Goal: Task Accomplishment & Management: Manage account settings

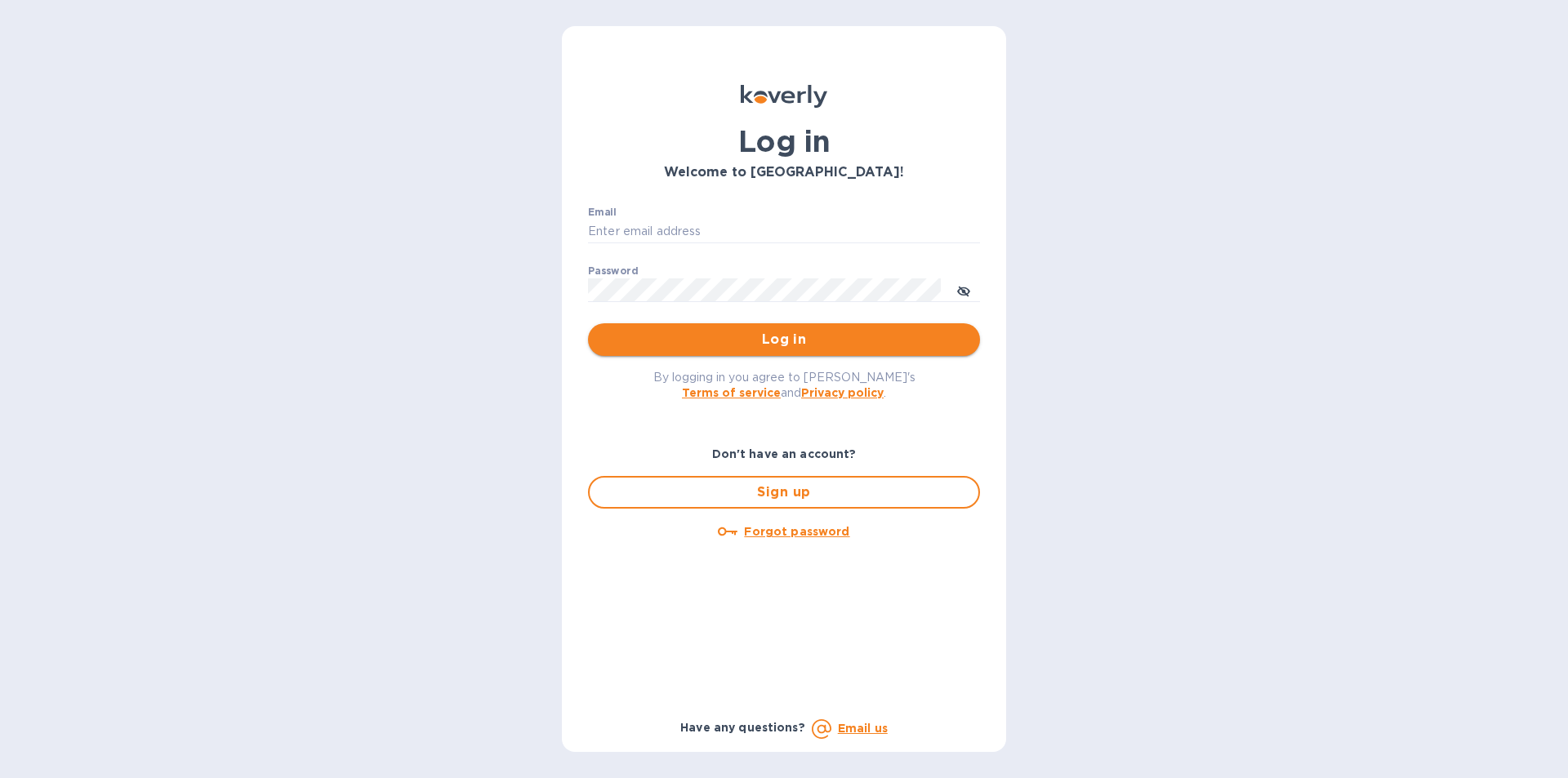
type input "[PERSON_NAME][EMAIL_ADDRESS][DOMAIN_NAME]"
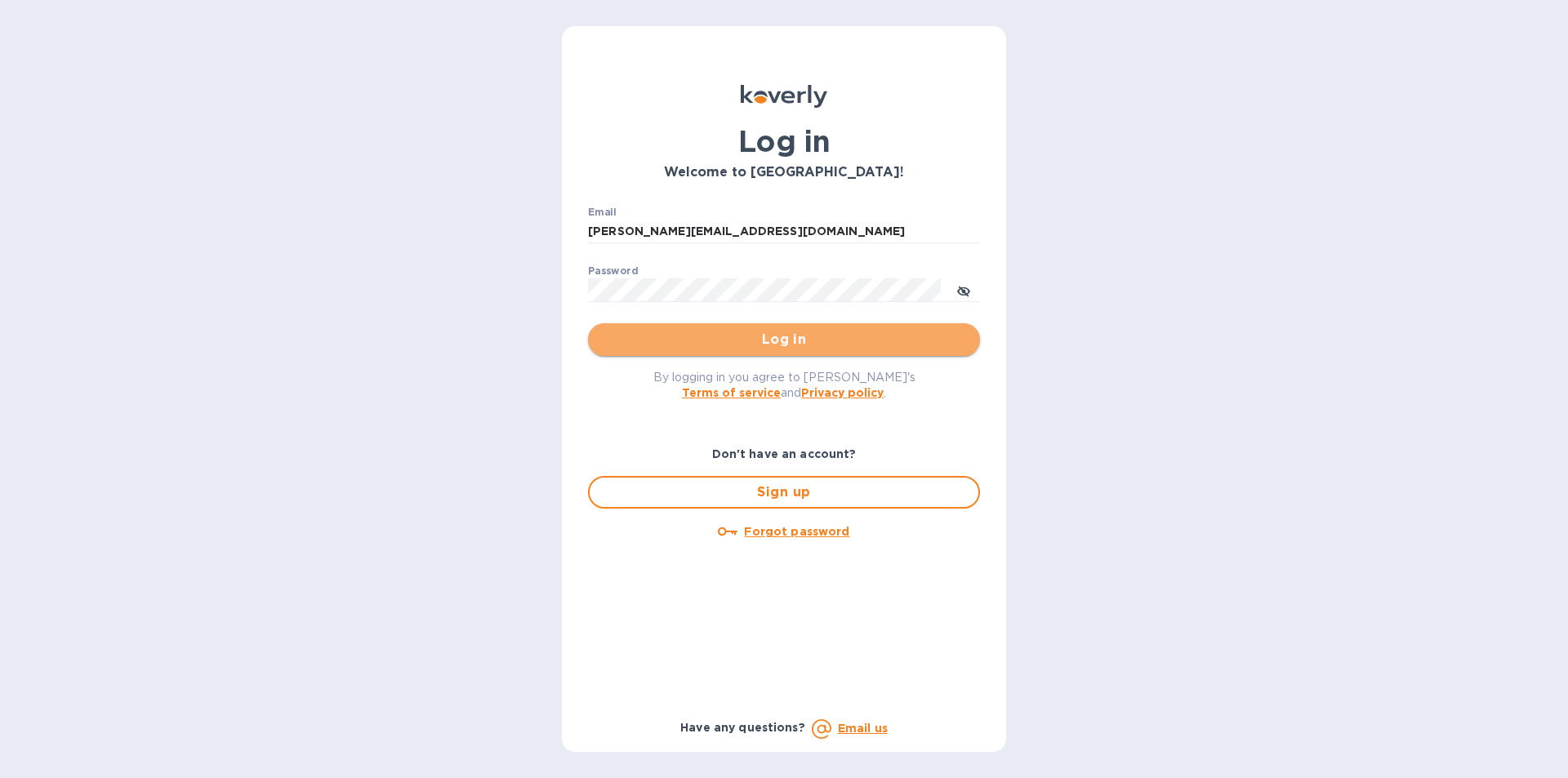
click at [735, 329] on button "Log in" at bounding box center [784, 340] width 392 height 33
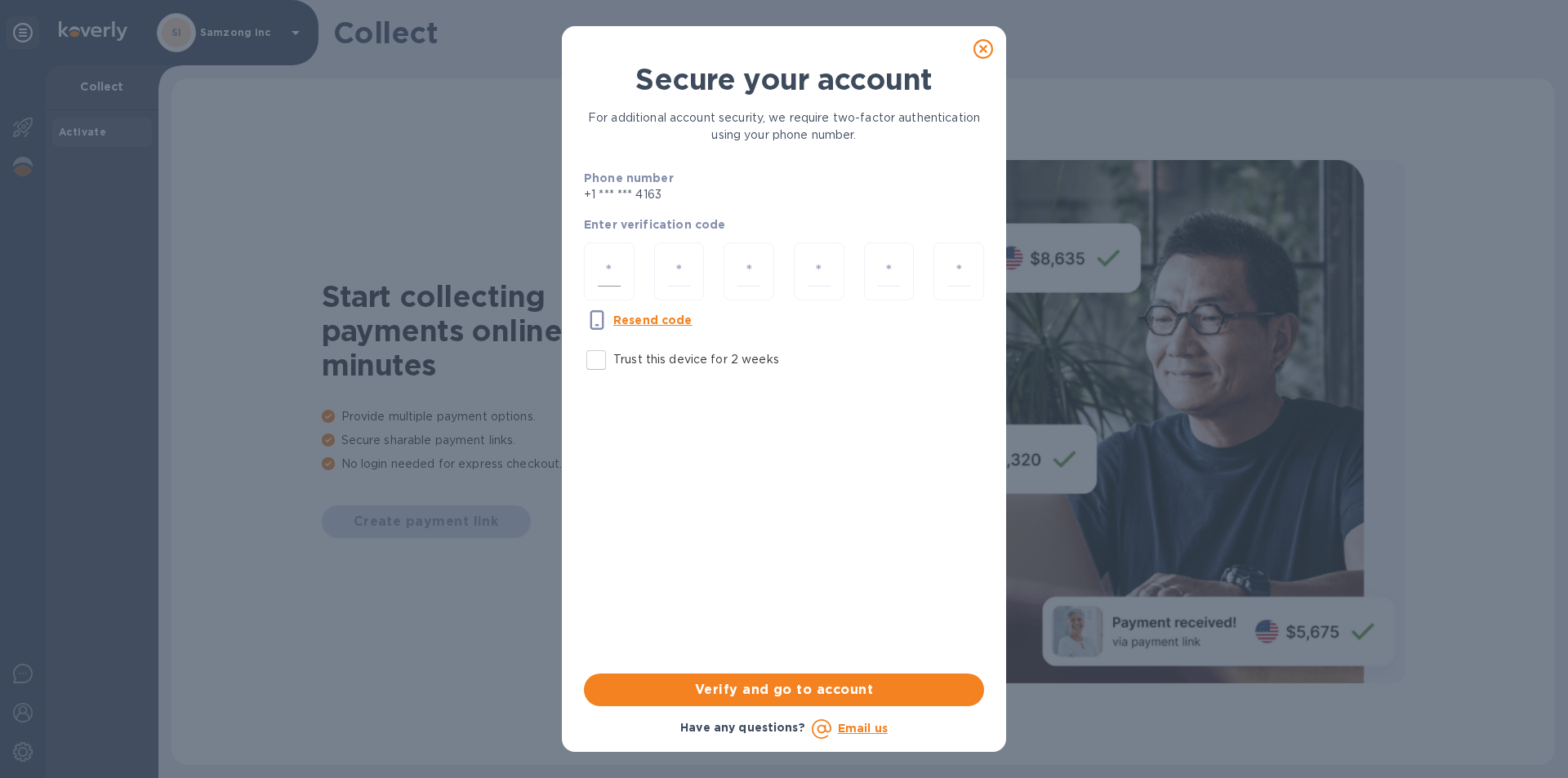
click at [589, 255] on div at bounding box center [609, 271] width 51 height 58
type input "6"
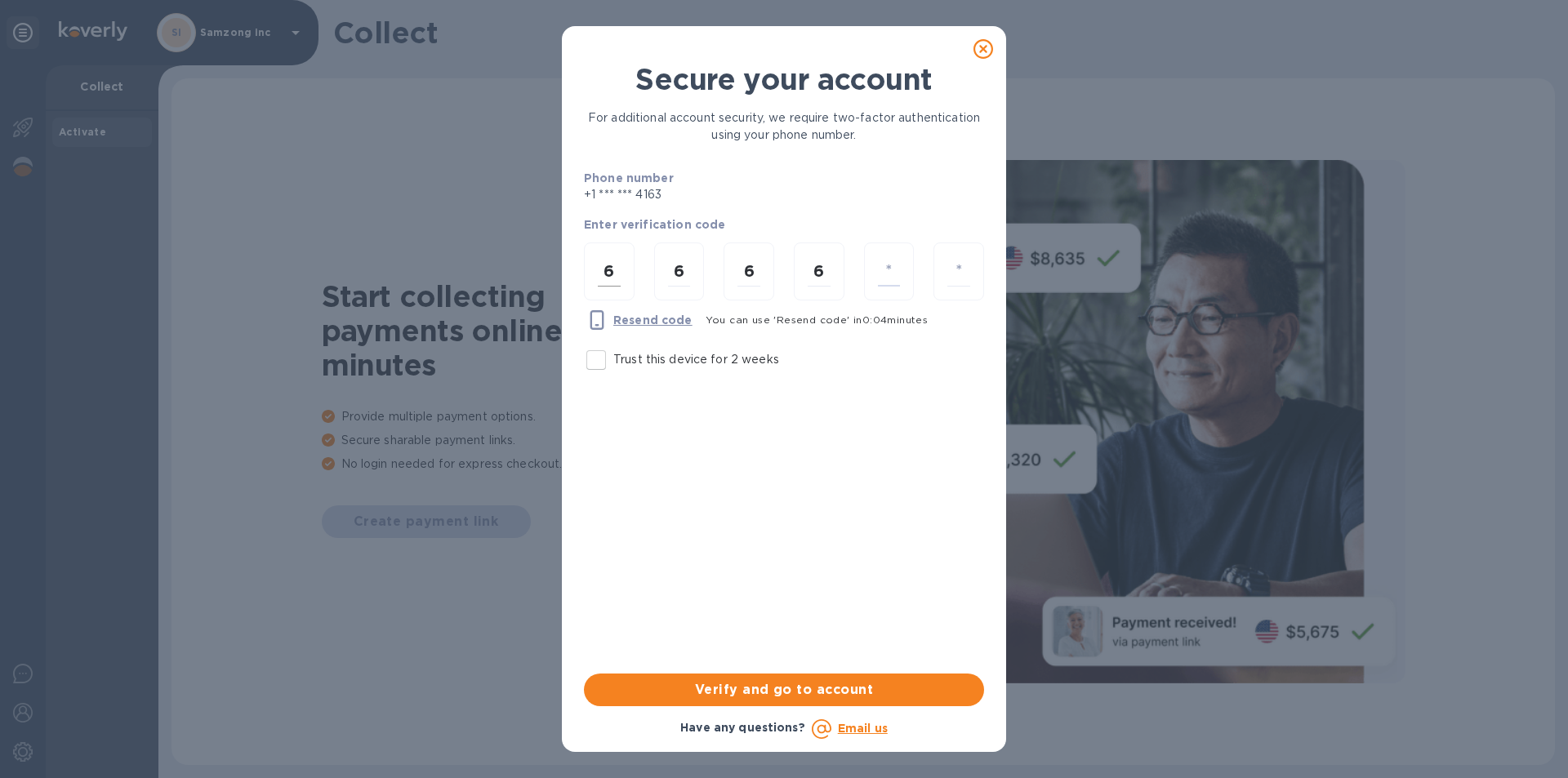
type input "6"
type input "4"
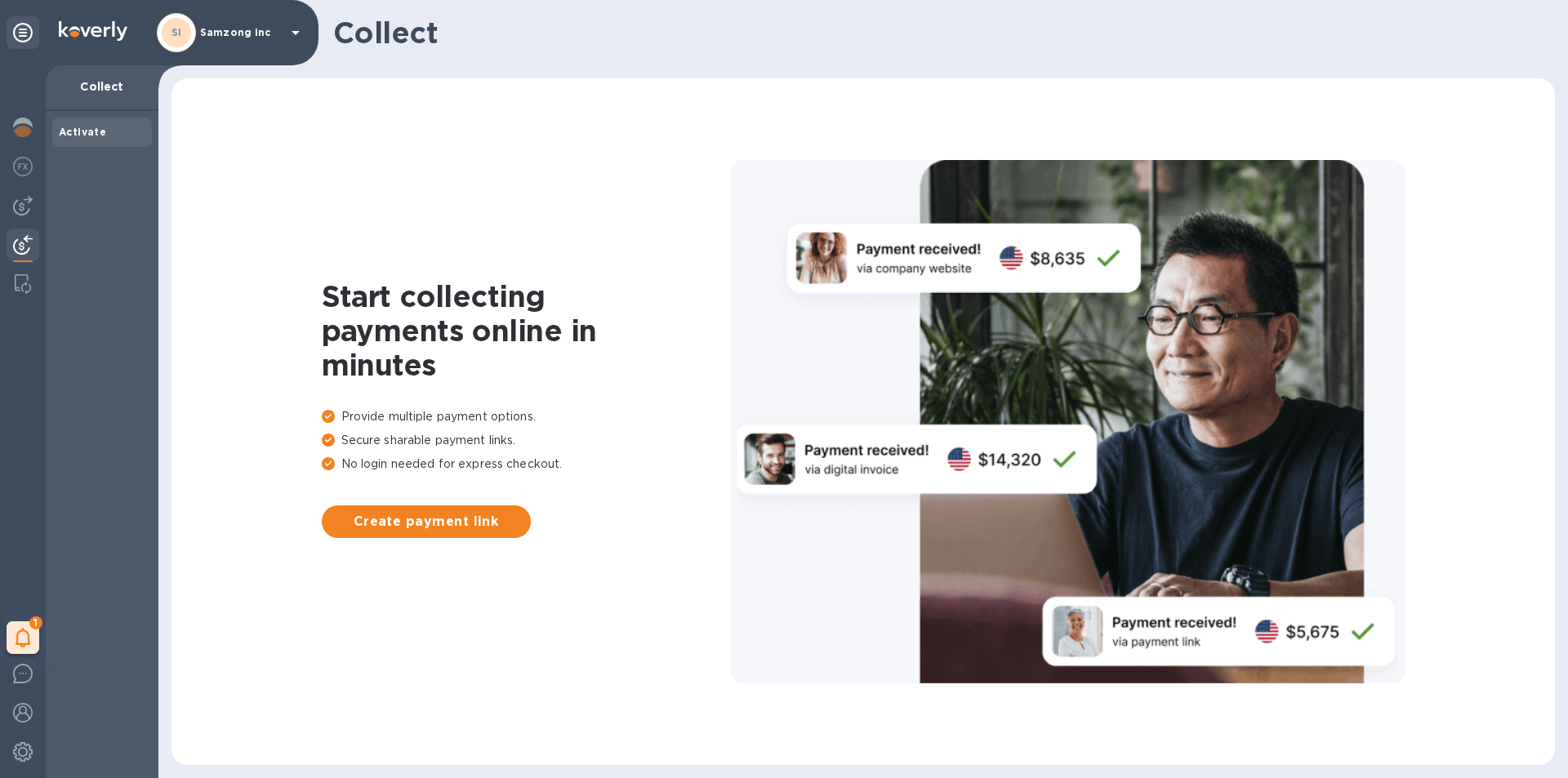
click at [68, 127] on b "Activate" at bounding box center [82, 132] width 47 height 12
click at [10, 161] on div at bounding box center [23, 169] width 33 height 36
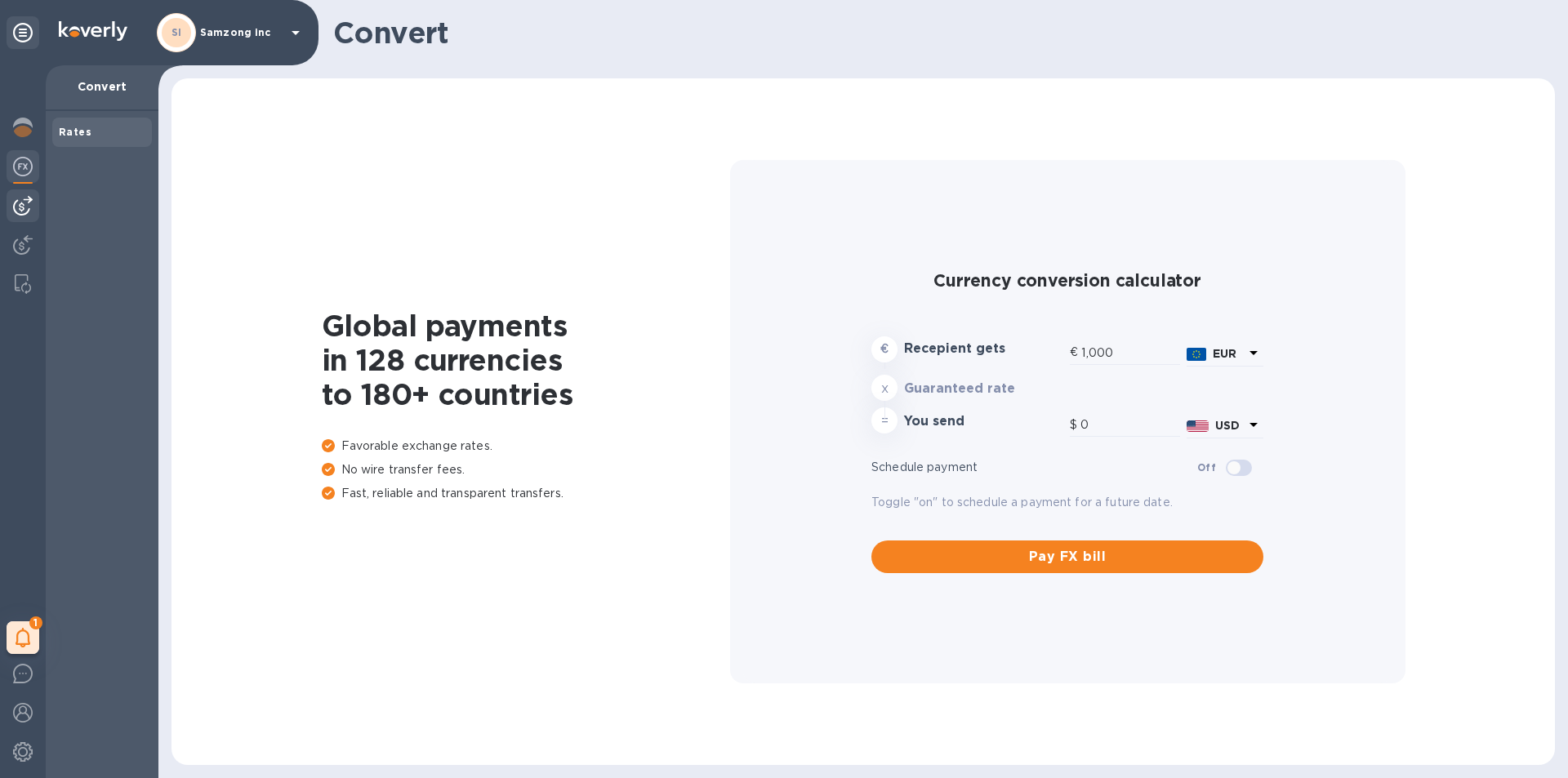
type input "1,171.84"
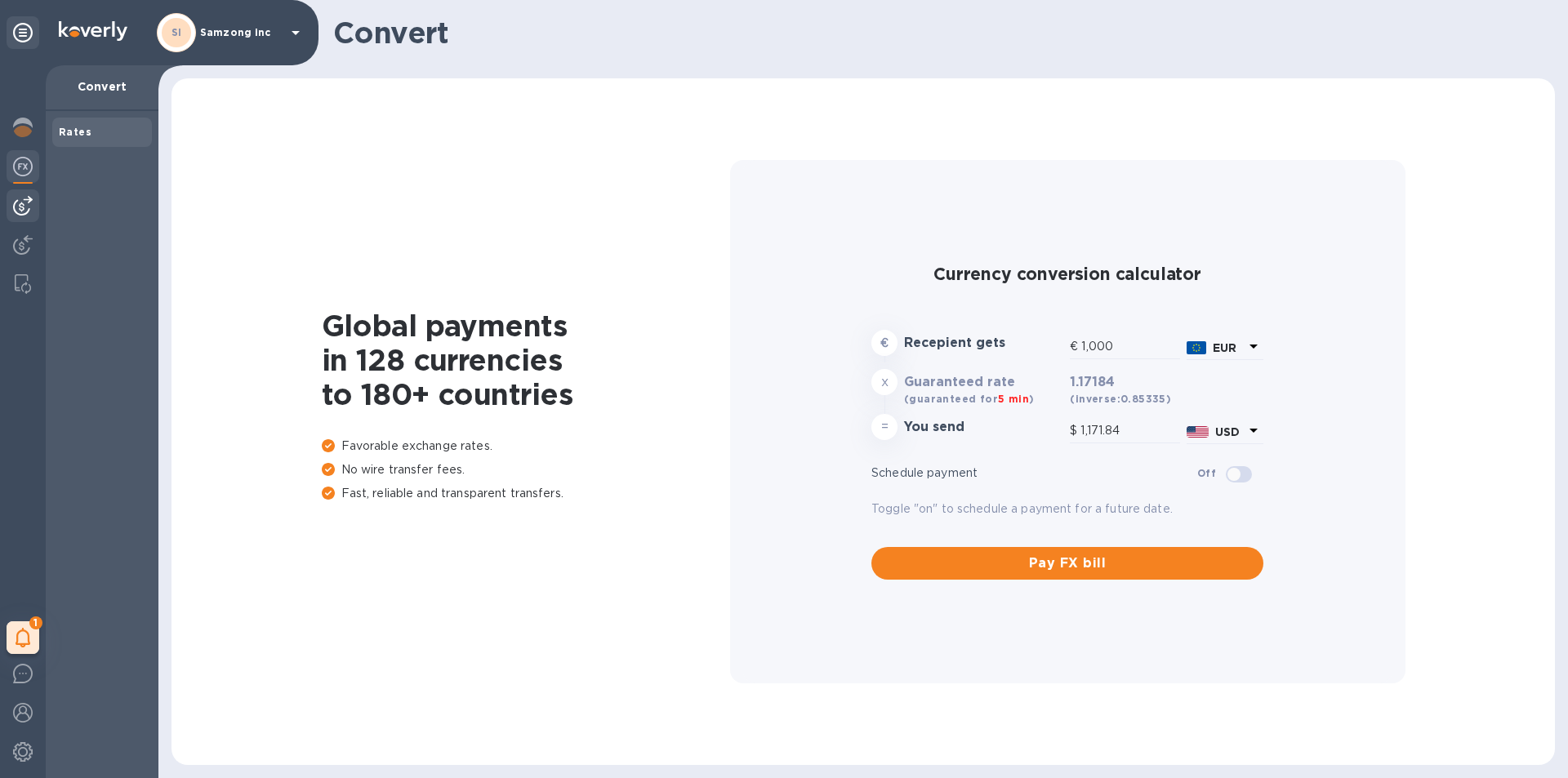
click at [28, 196] on img at bounding box center [22, 206] width 20 height 20
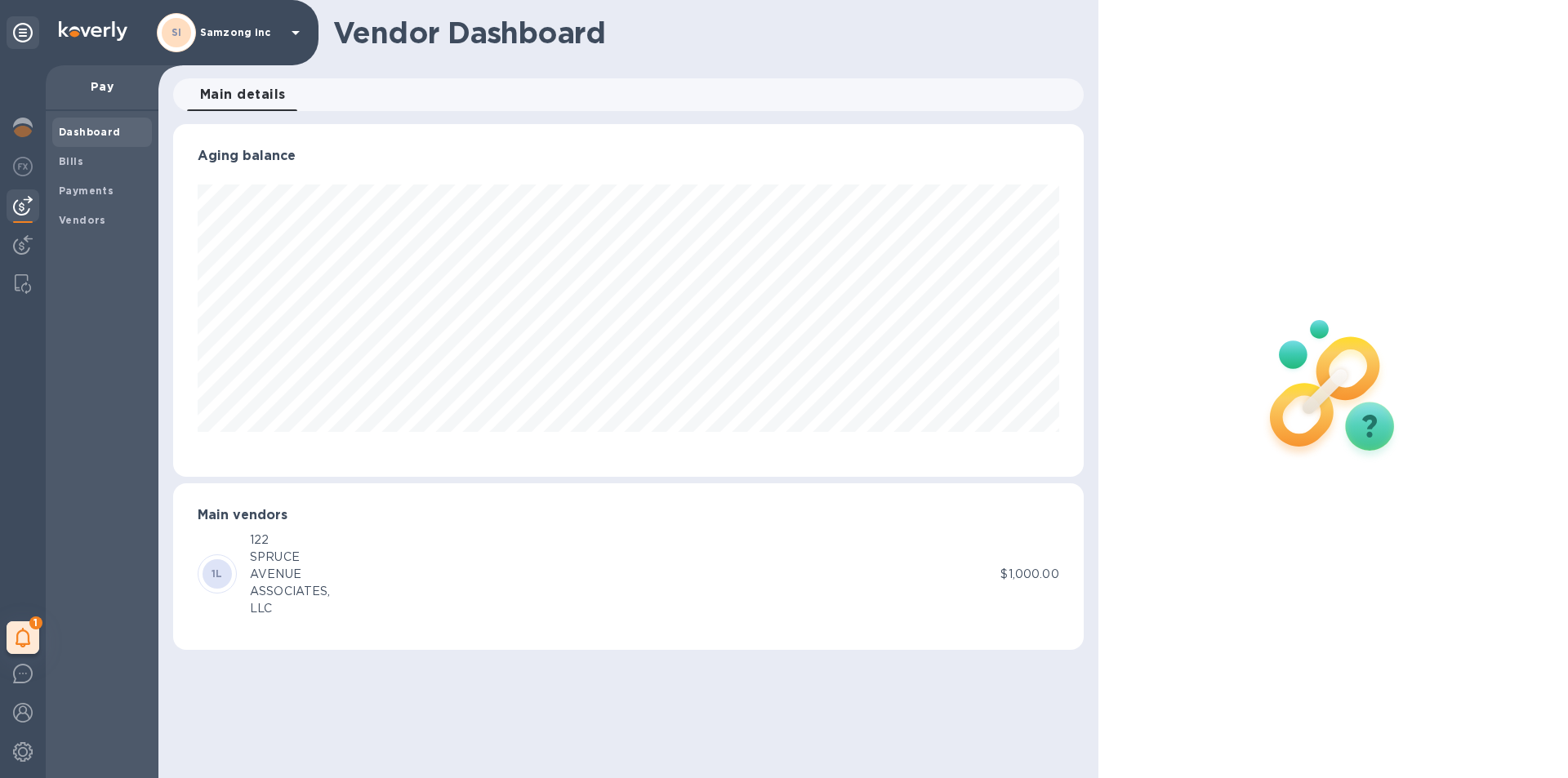
scroll to position [353, 910]
click at [85, 155] on span "Bills" at bounding box center [102, 161] width 87 height 16
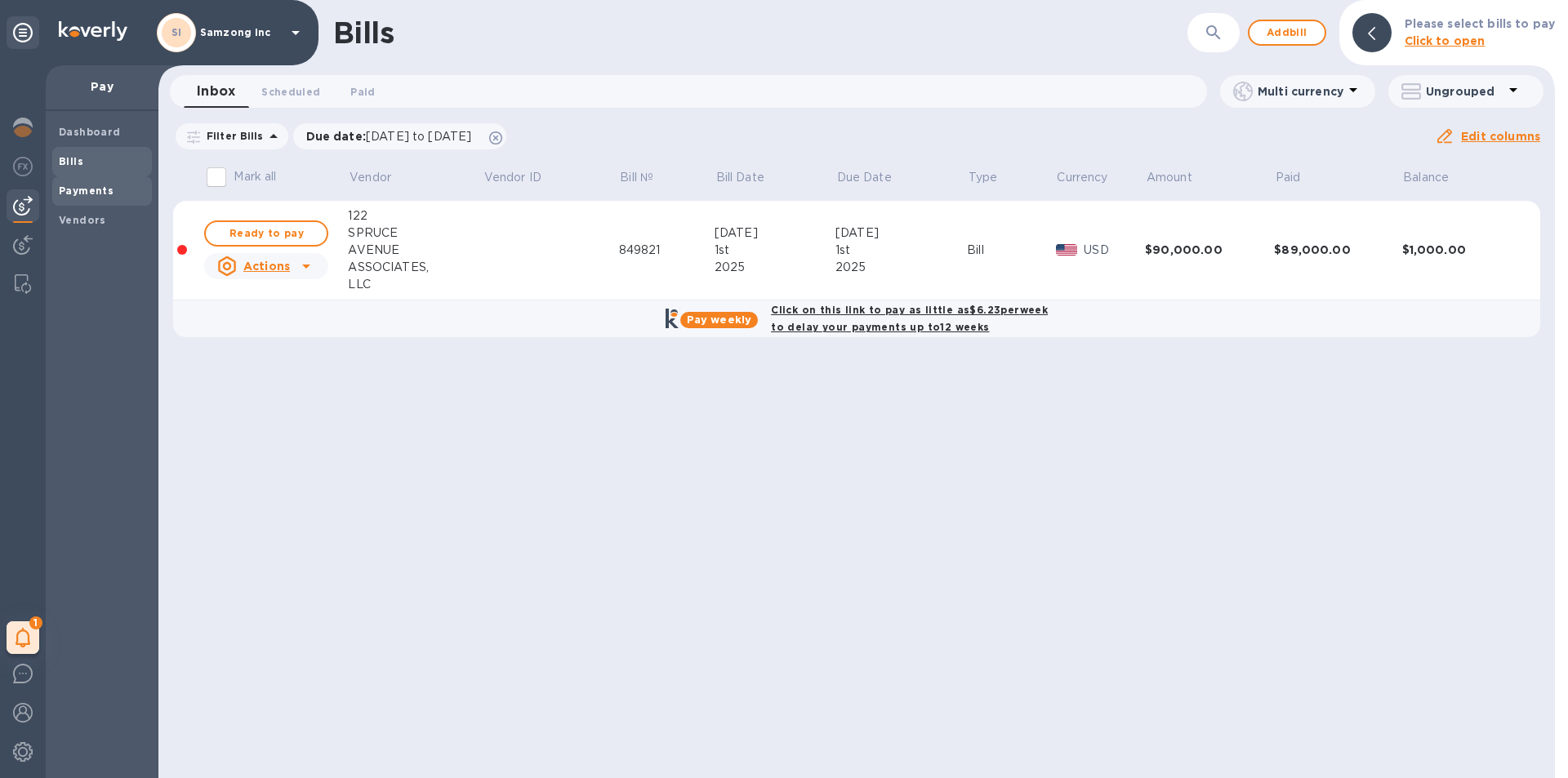
click at [90, 188] on b "Payments" at bounding box center [86, 190] width 55 height 12
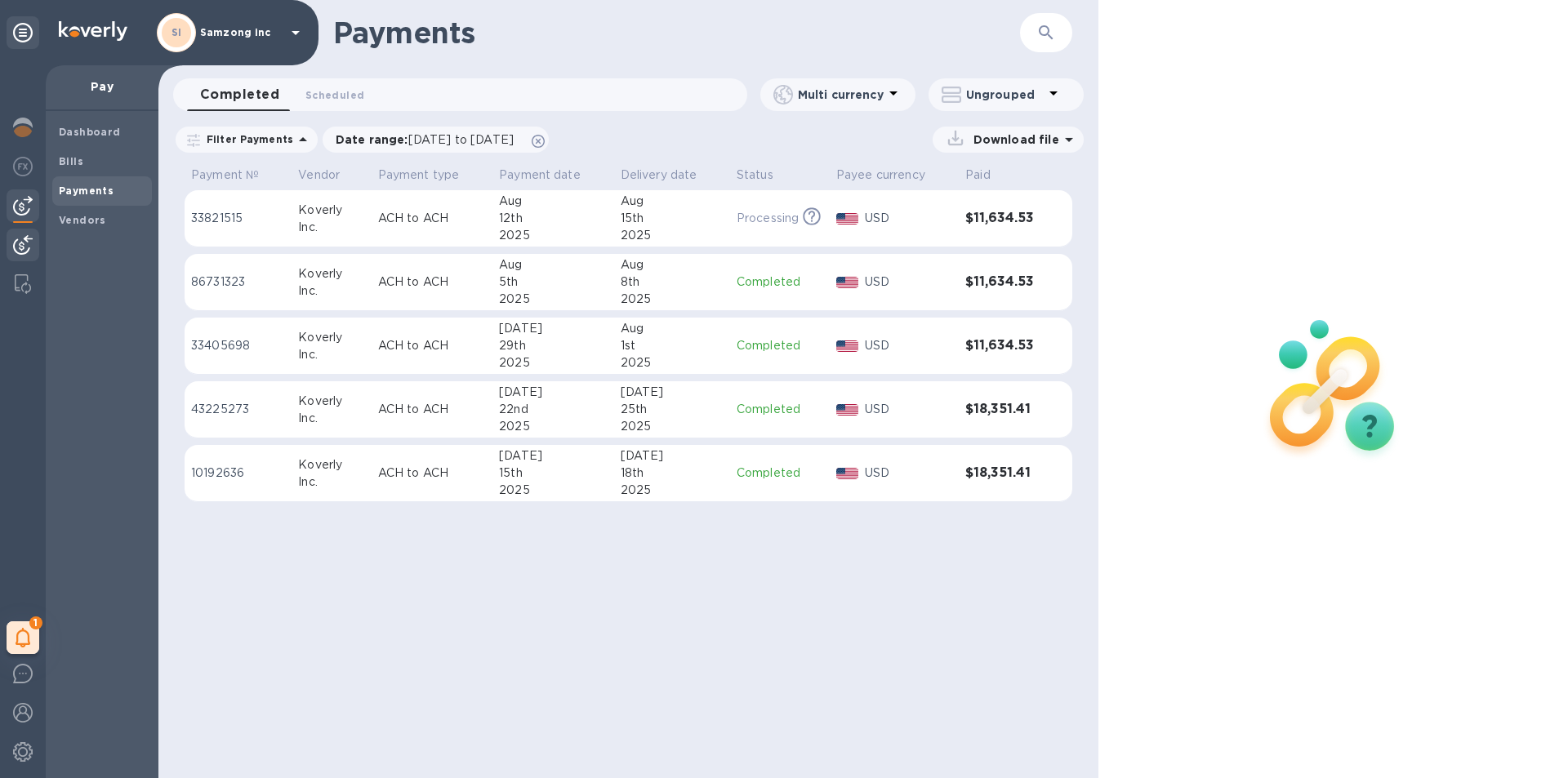
click at [22, 244] on img at bounding box center [22, 244] width 20 height 20
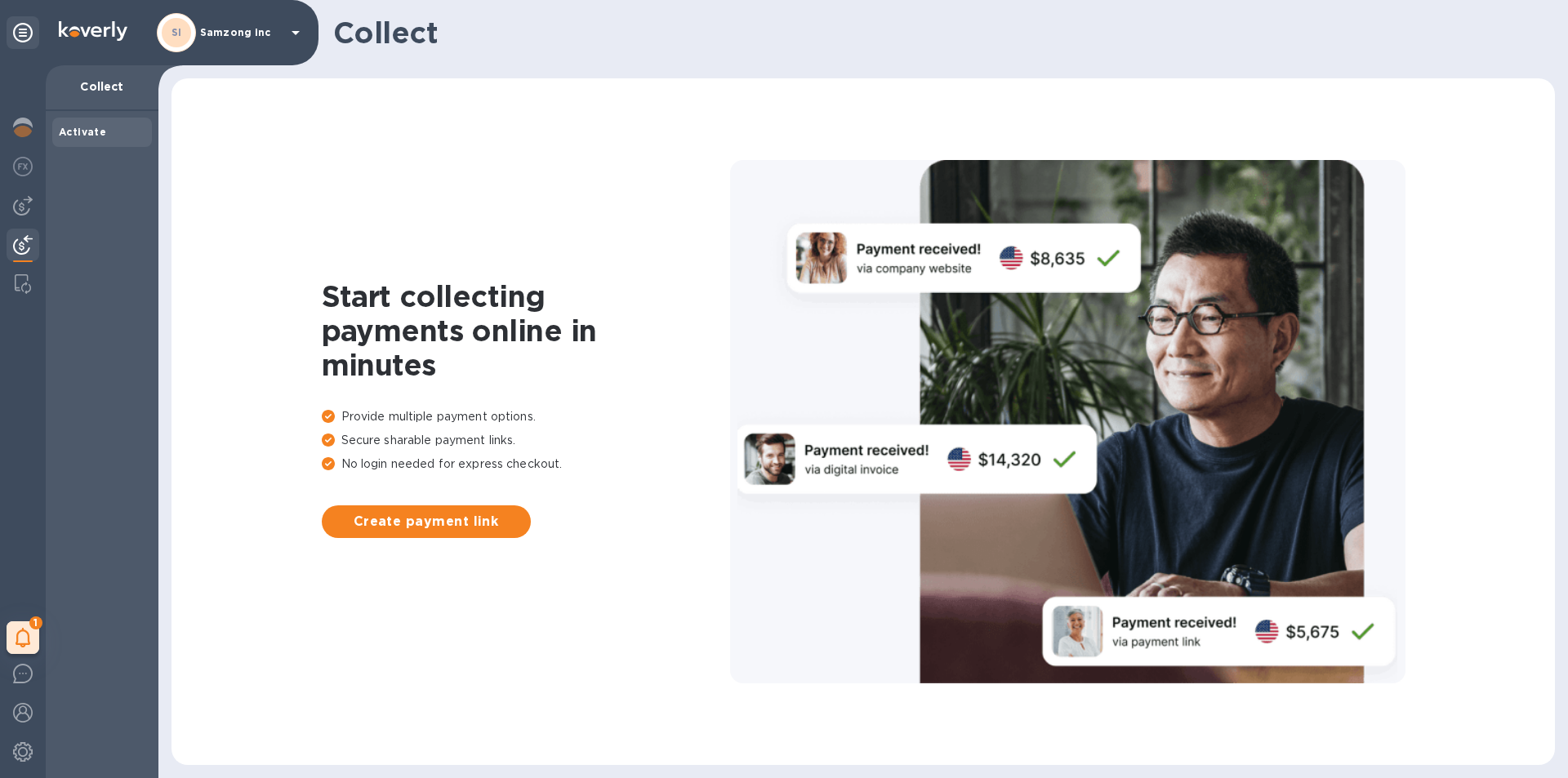
click at [87, 127] on b "Activate" at bounding box center [82, 132] width 47 height 12
click at [22, 272] on div at bounding box center [22, 284] width 29 height 33
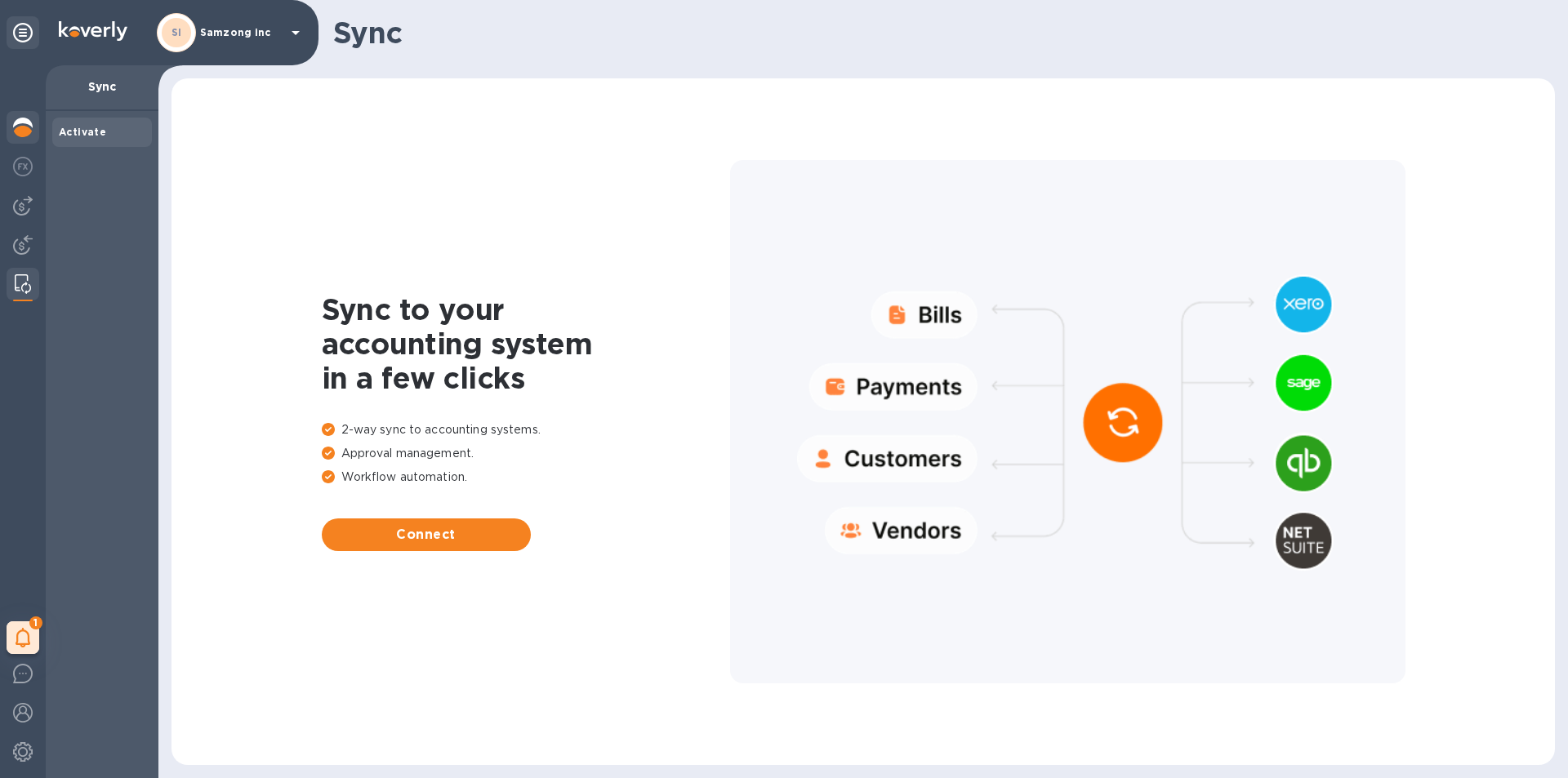
click at [18, 121] on img at bounding box center [22, 127] width 20 height 20
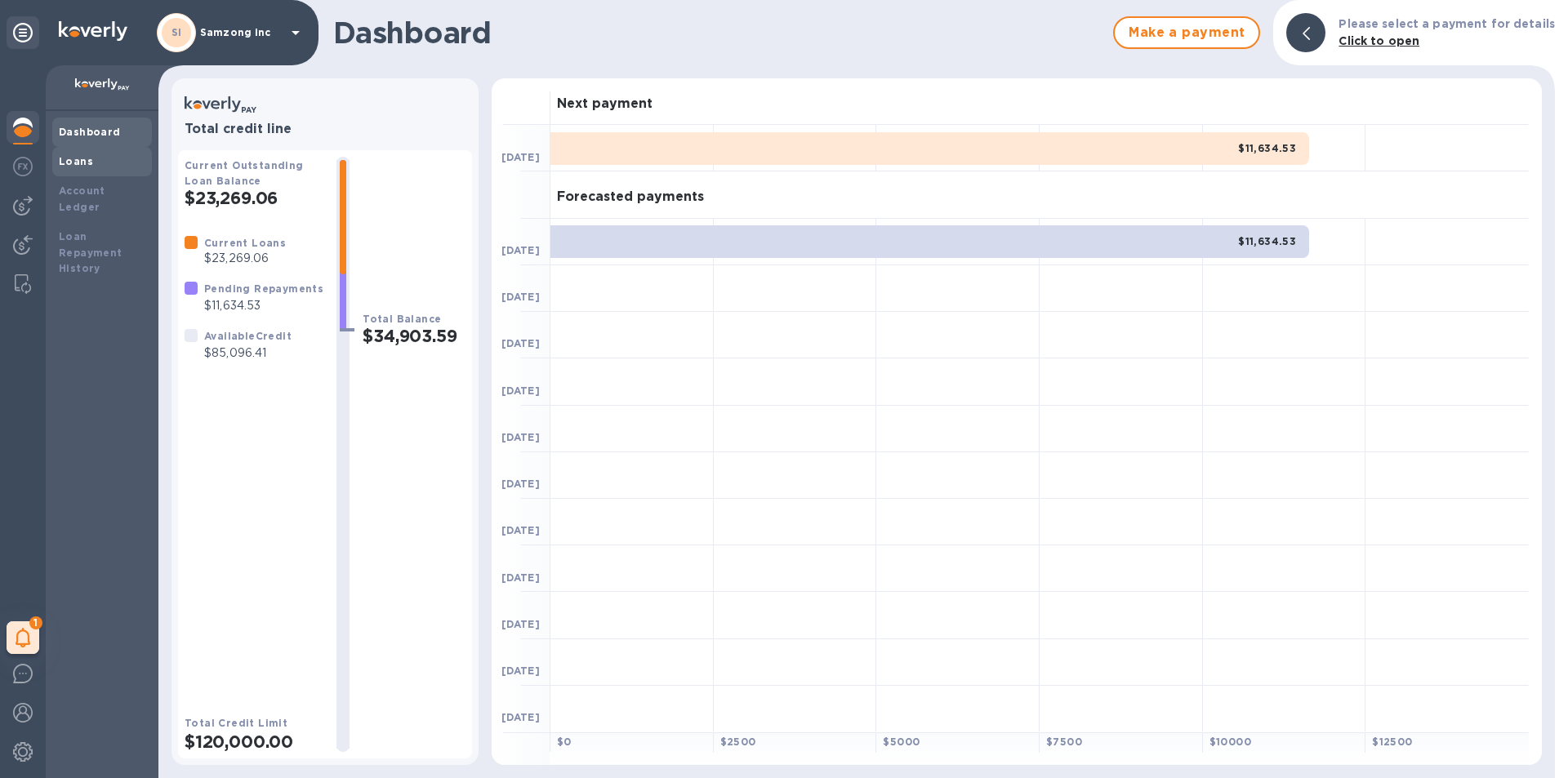
click at [83, 165] on b "Loans" at bounding box center [76, 161] width 34 height 12
